Goal: Navigation & Orientation: Find specific page/section

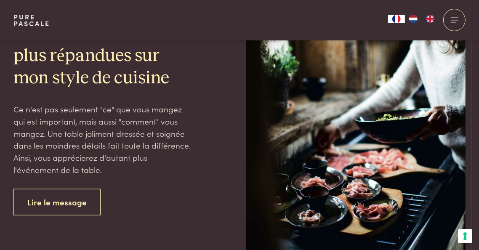
scroll to position [2917, 0]
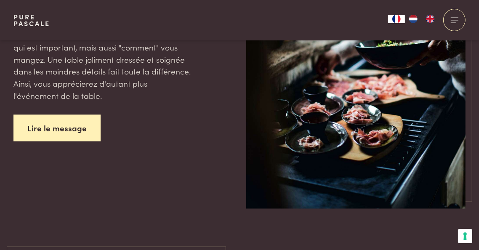
click at [62, 115] on link "Lire le message" at bounding box center [56, 128] width 87 height 27
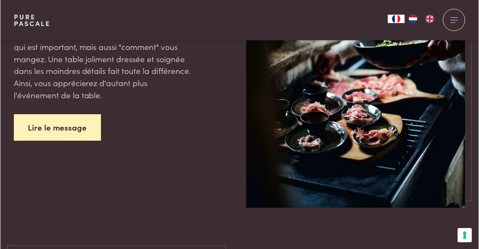
scroll to position [3030, 0]
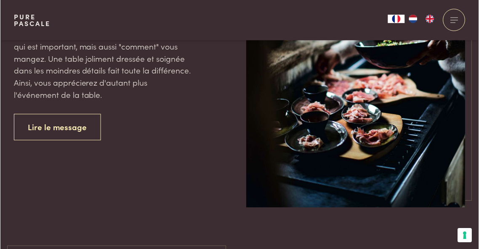
scroll to position [2764, 0]
